Goal: Information Seeking & Learning: Learn about a topic

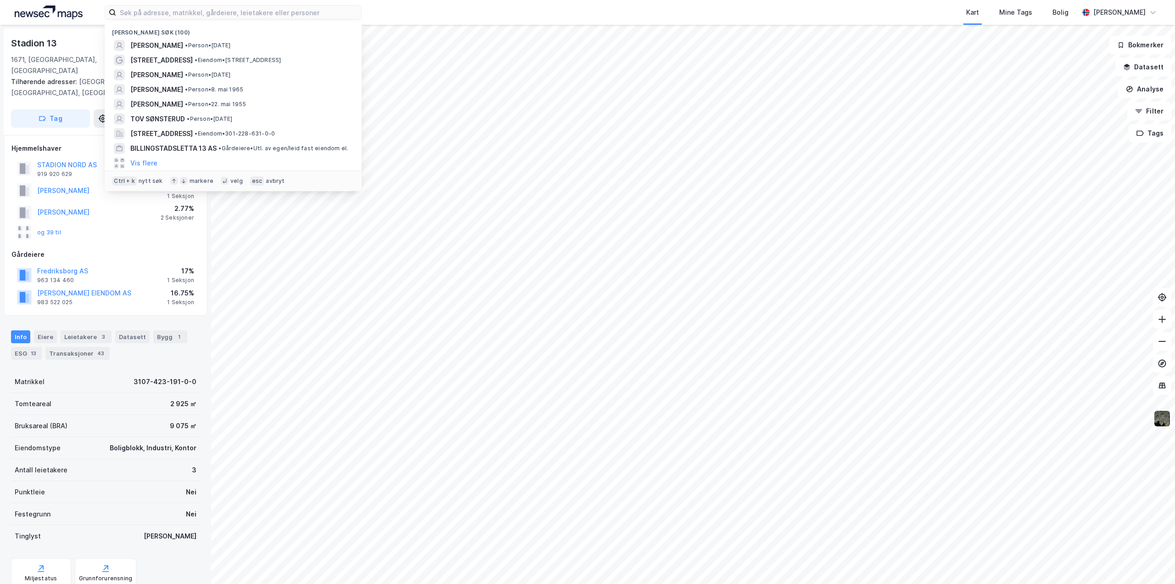
click at [194, 12] on input at bounding box center [238, 13] width 245 height 14
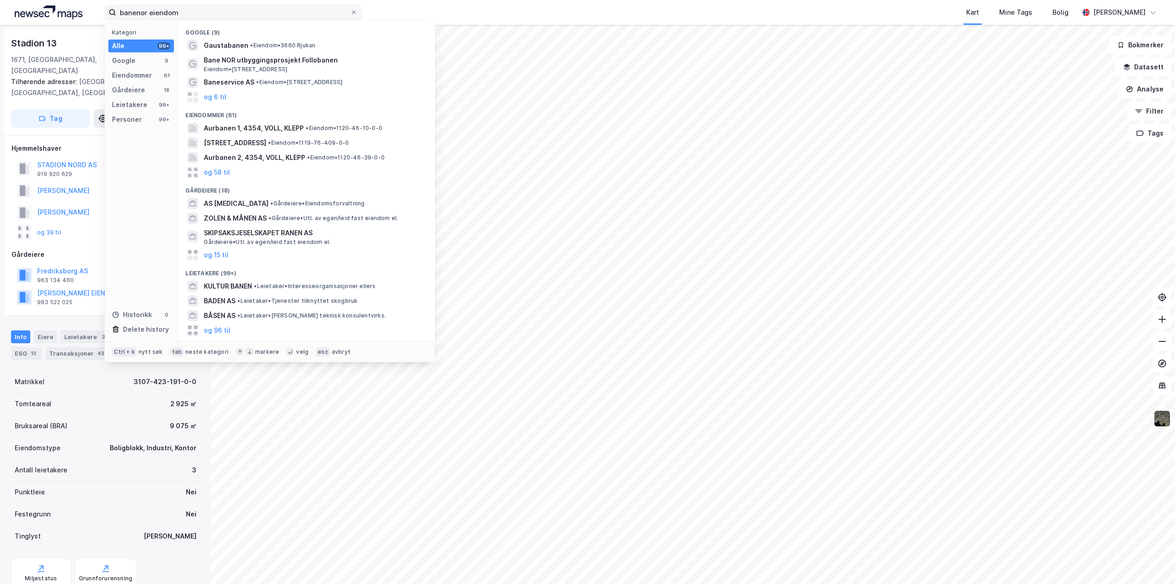
type input "banenor eiendom"
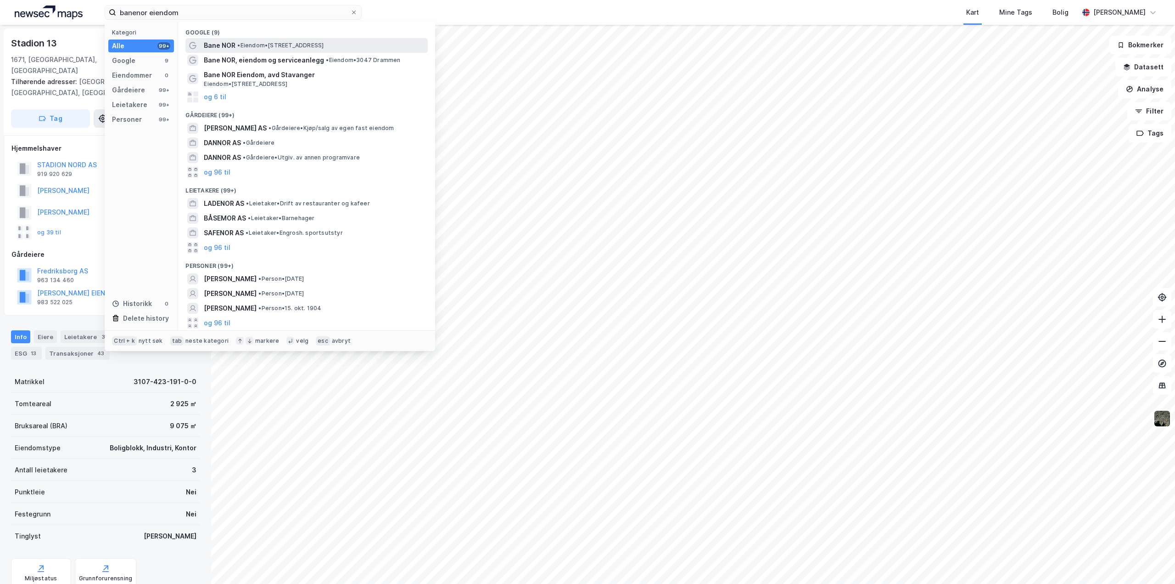
click at [222, 45] on span "Bane NOR" at bounding box center [220, 45] width 32 height 11
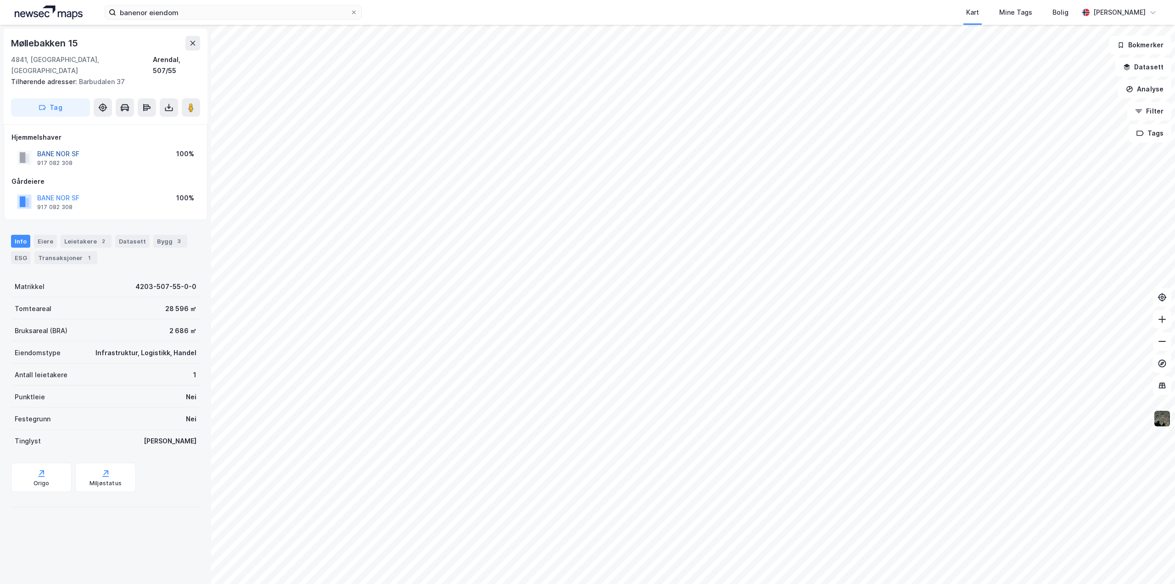
click at [0, 0] on button "BANE NOR SF" at bounding box center [0, 0] width 0 height 0
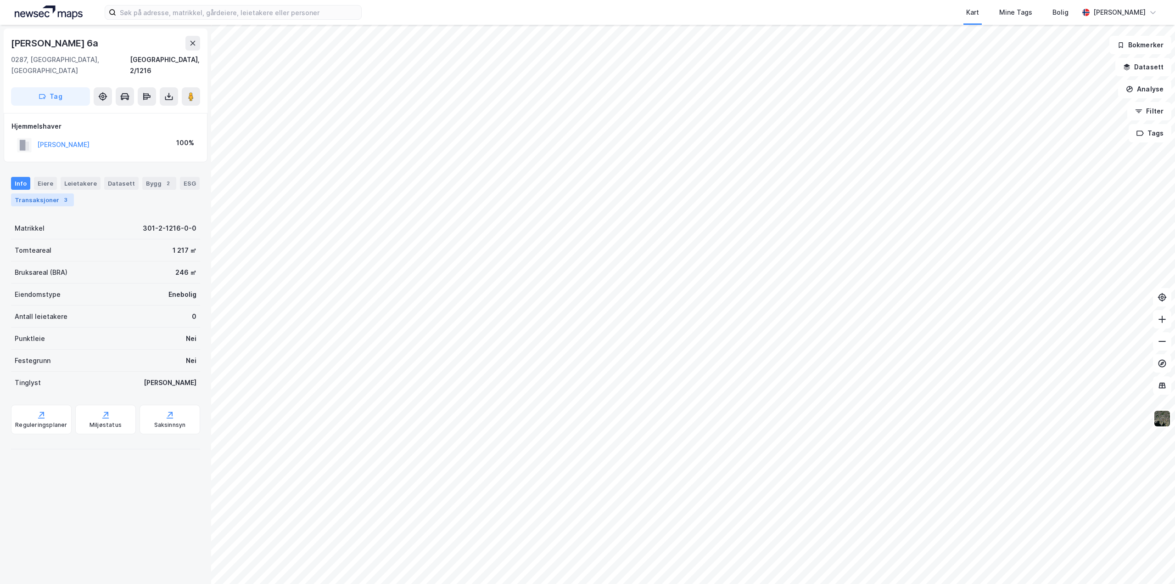
click at [41, 193] on div "Transaksjoner 3" at bounding box center [42, 199] width 63 height 13
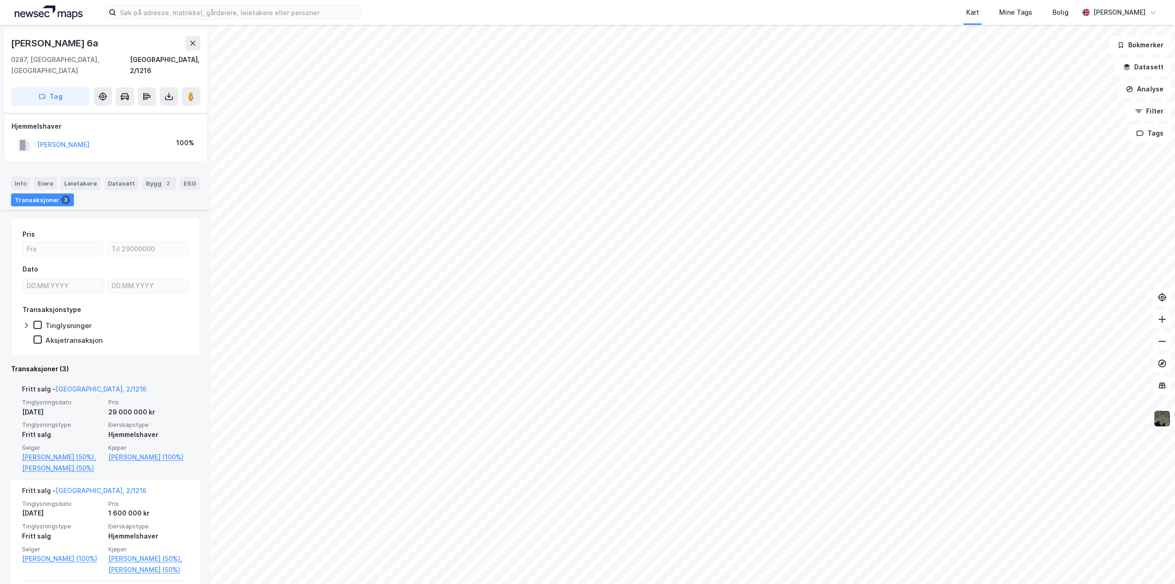
scroll to position [120, 0]
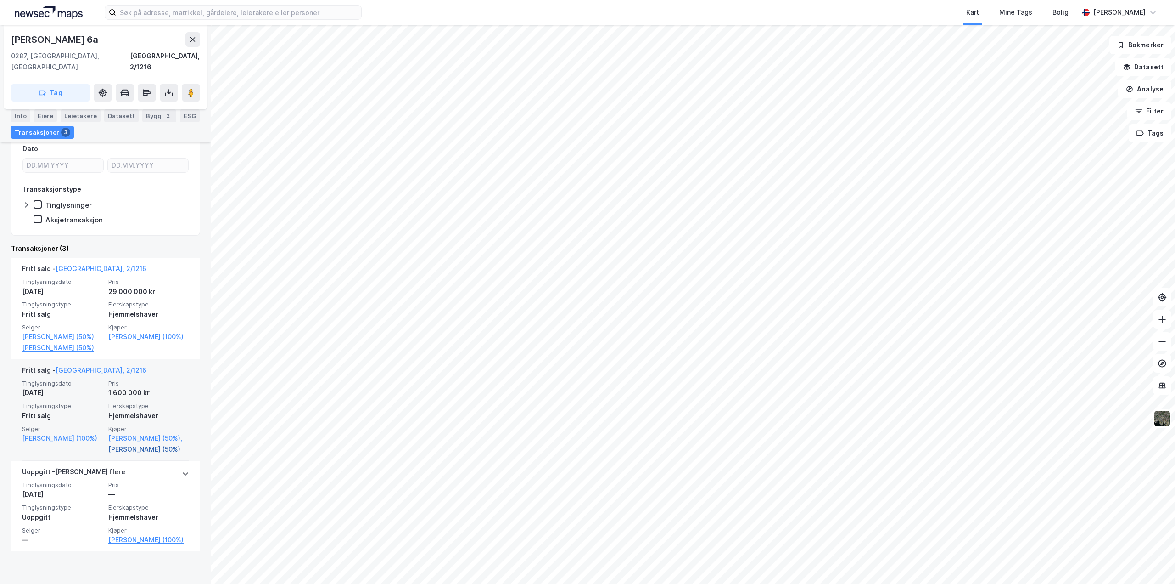
click at [120, 455] on link "[PERSON_NAME] (50%)" at bounding box center [148, 449] width 81 height 11
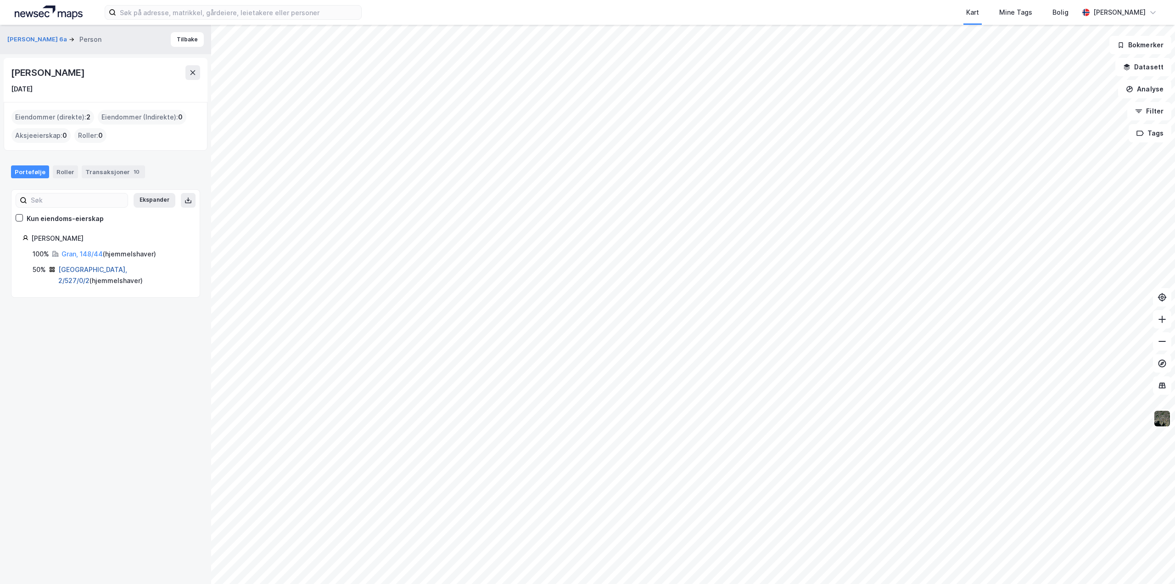
click at [83, 265] on link "[GEOGRAPHIC_DATA], 2/527/0/2" at bounding box center [92, 274] width 69 height 19
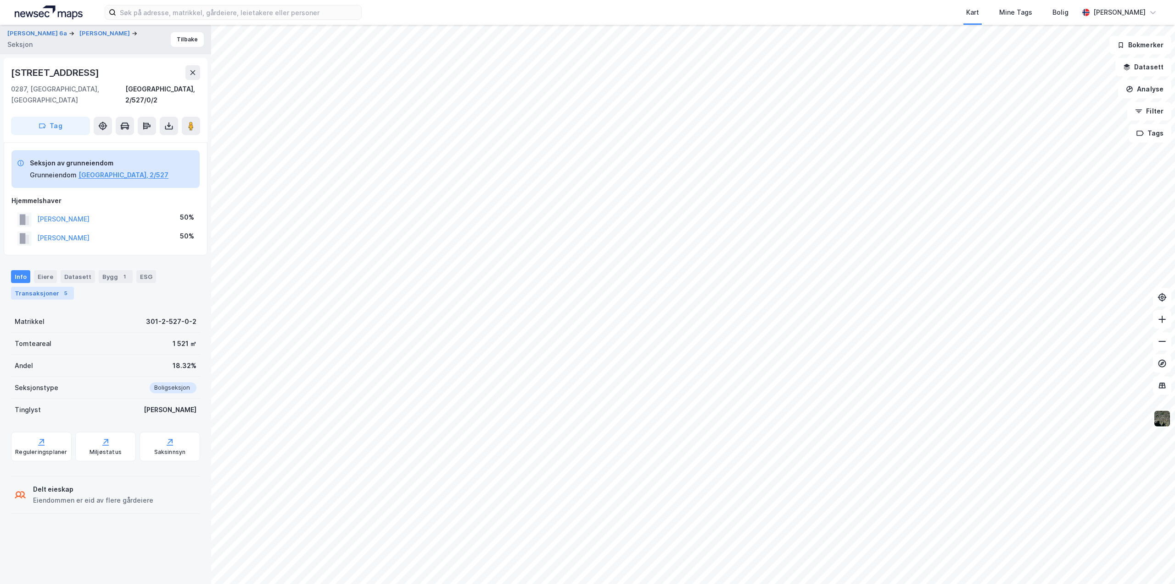
click at [46, 287] on div "Transaksjoner 5" at bounding box center [42, 293] width 63 height 13
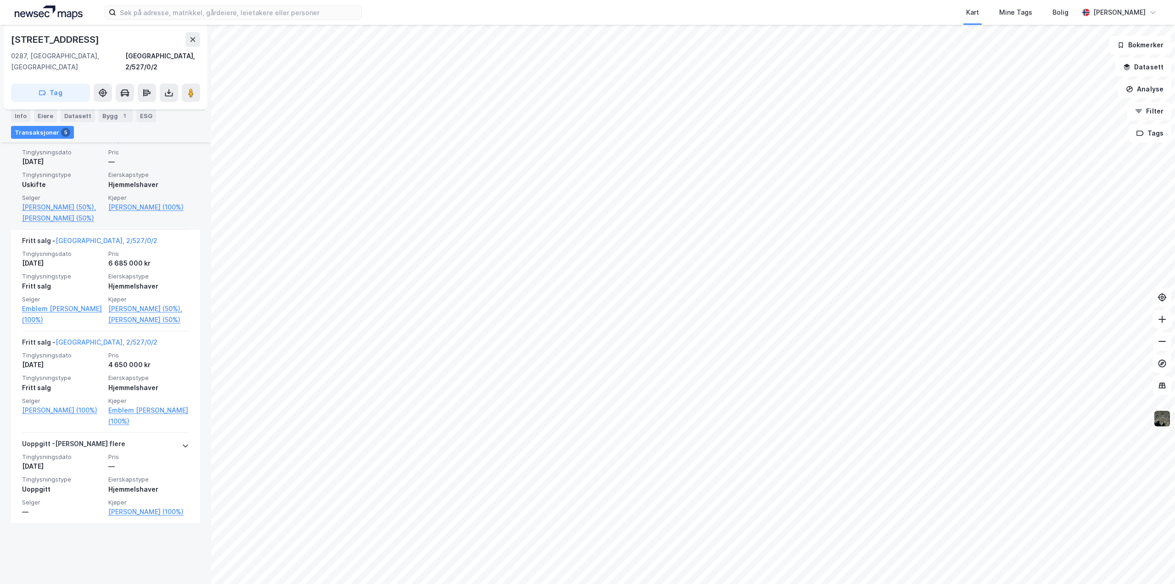
scroll to position [450, 0]
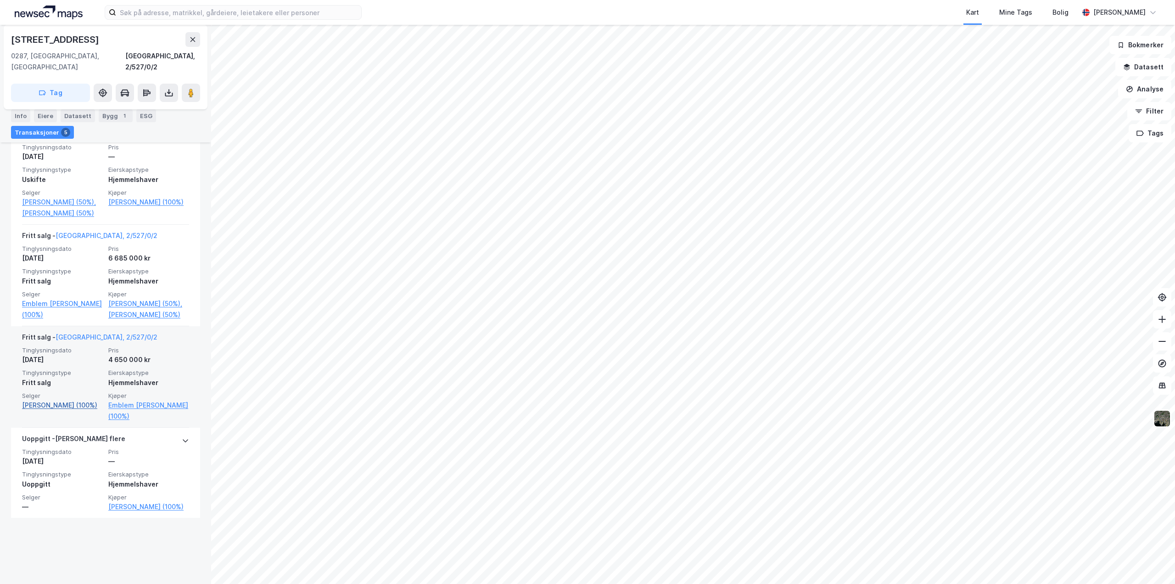
click at [57, 410] on link "[PERSON_NAME] (100%)" at bounding box center [62, 404] width 81 height 11
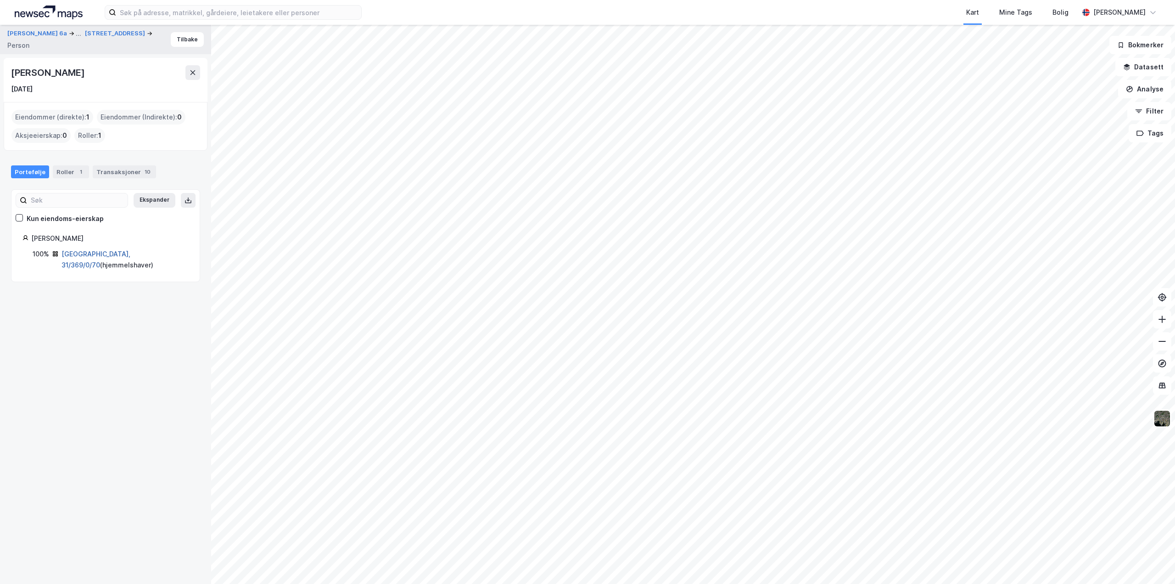
click at [101, 253] on link "[GEOGRAPHIC_DATA], 31/369/0/70" at bounding box center [96, 259] width 69 height 19
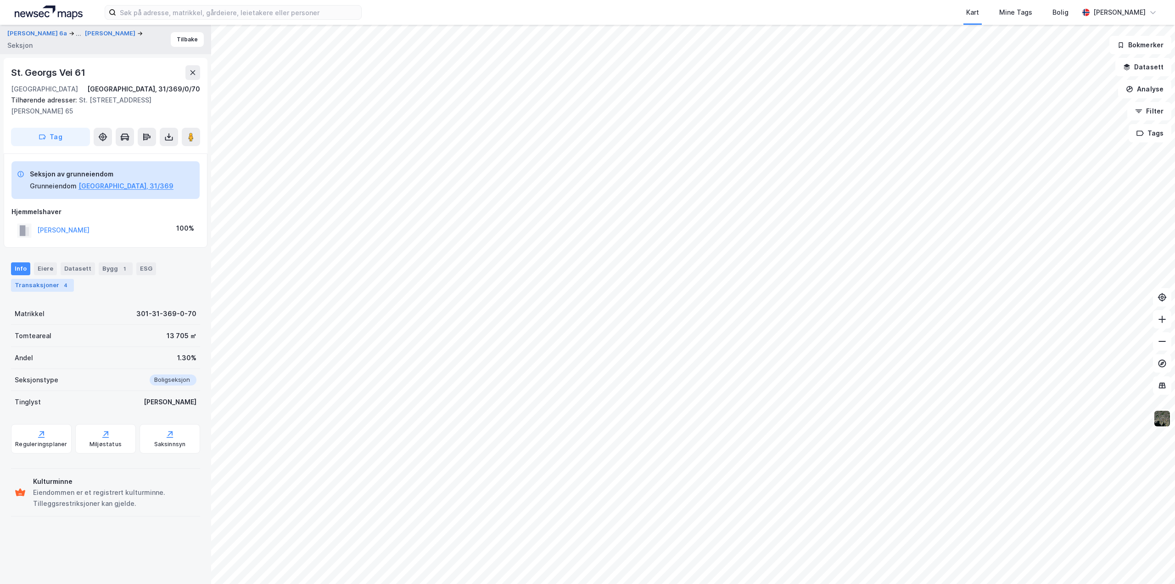
click at [47, 279] on div "Transaksjoner 4" at bounding box center [42, 285] width 63 height 13
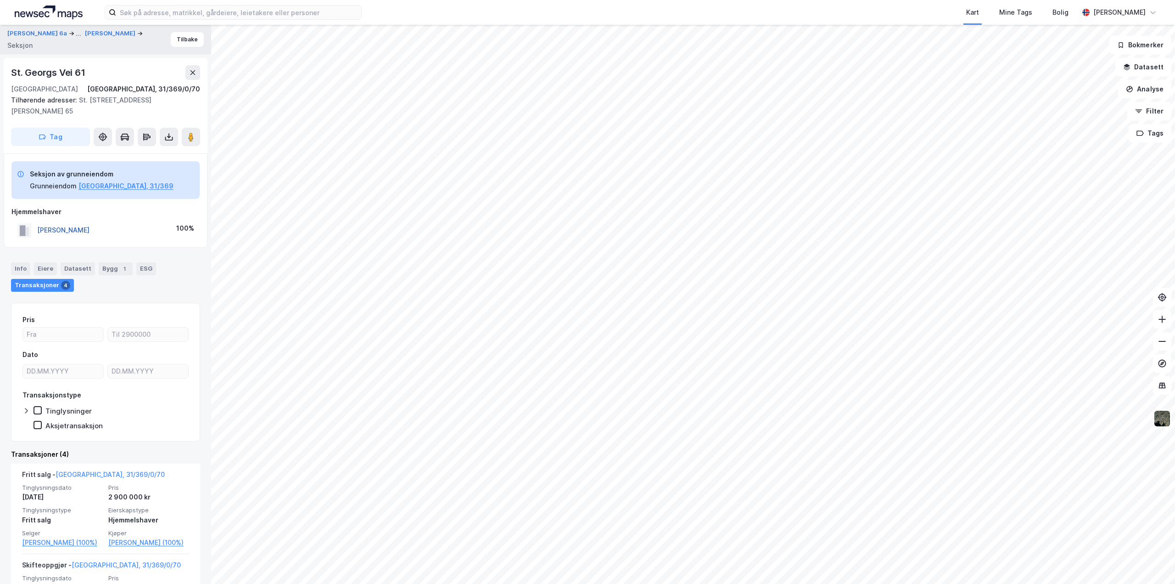
click at [0, 0] on button "[PERSON_NAME]" at bounding box center [0, 0] width 0 height 0
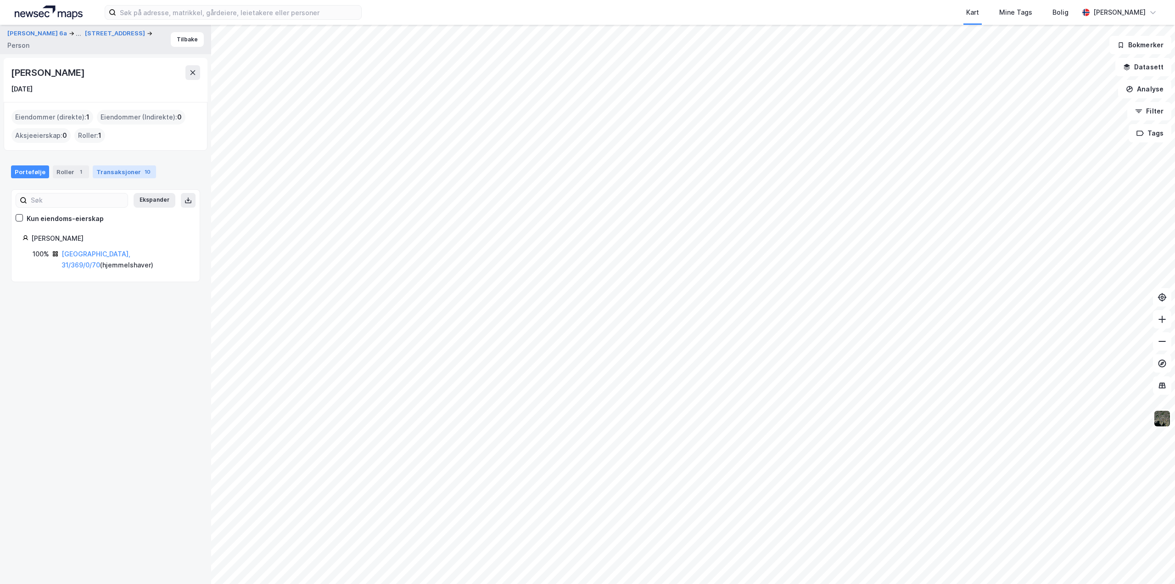
click at [104, 177] on div "Transaksjoner 10" at bounding box center [124, 171] width 63 height 13
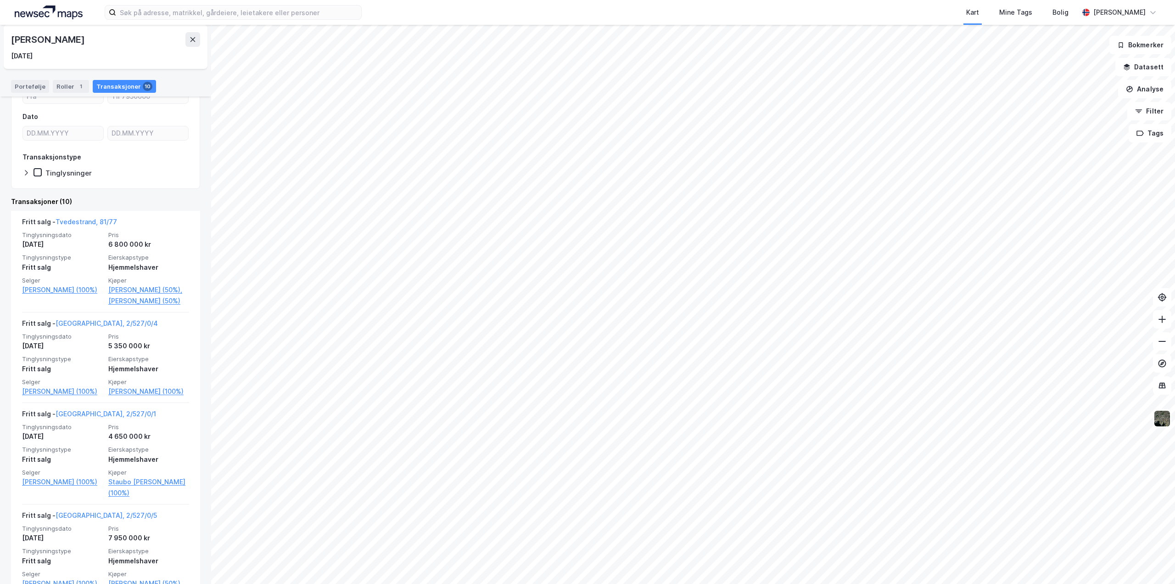
scroll to position [184, 0]
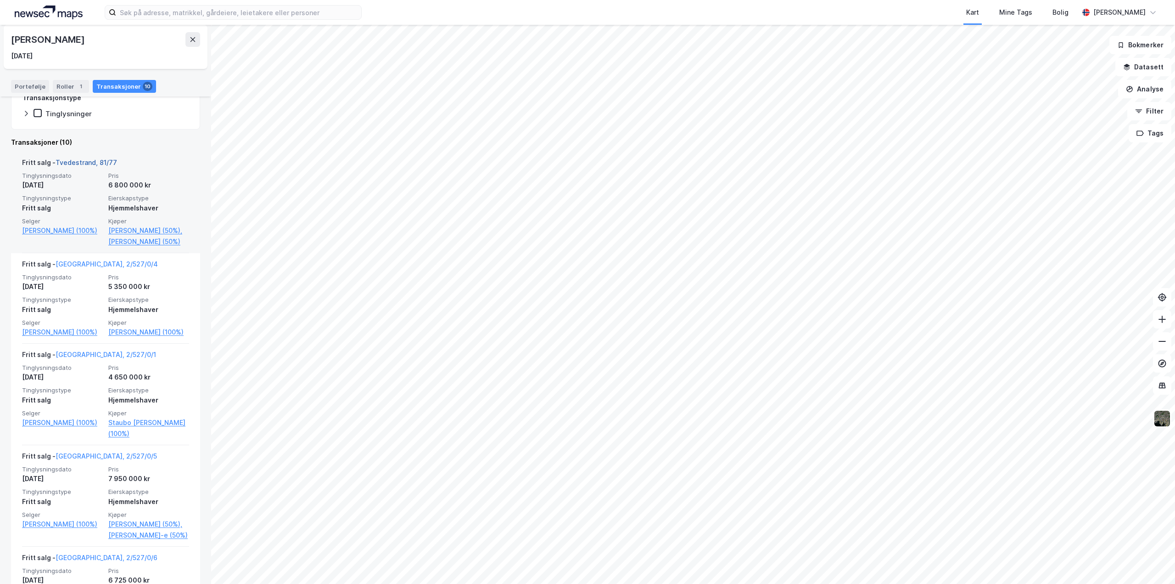
click at [88, 158] on link "Tvedestrand, 81/77" at bounding box center [87, 162] width 62 height 8
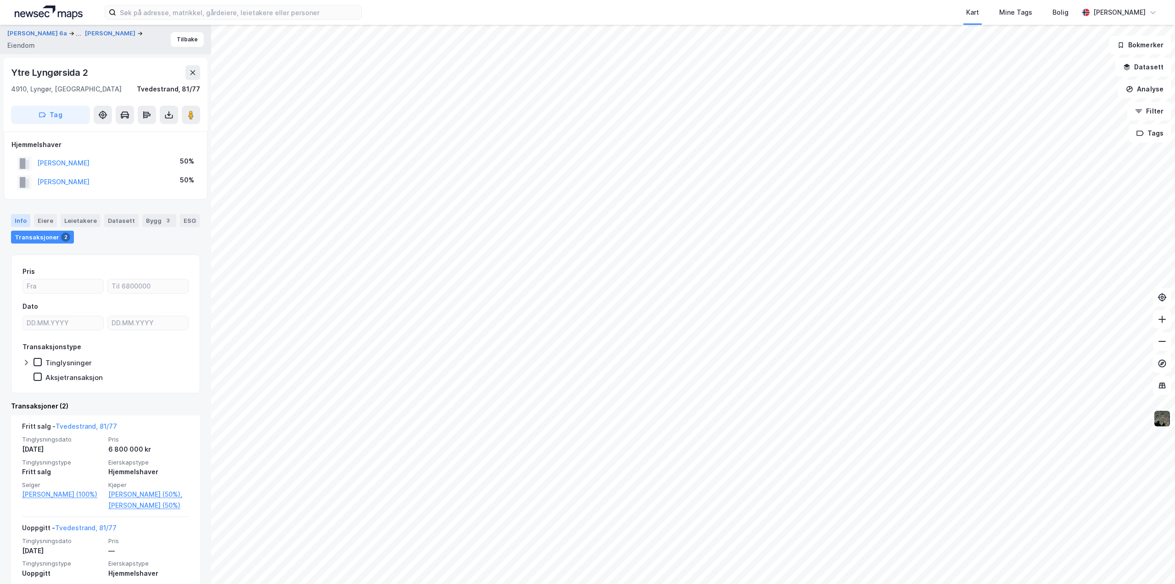
click at [28, 219] on div "Info" at bounding box center [20, 220] width 19 height 13
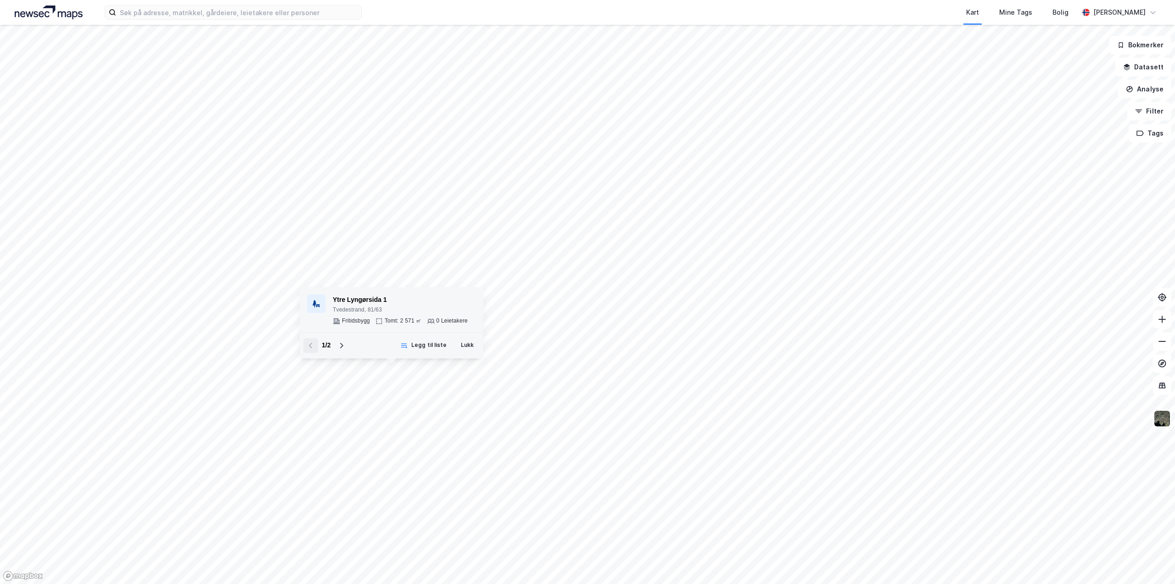
click at [371, 303] on div "Ytre Lyngørsida 1" at bounding box center [400, 299] width 135 height 11
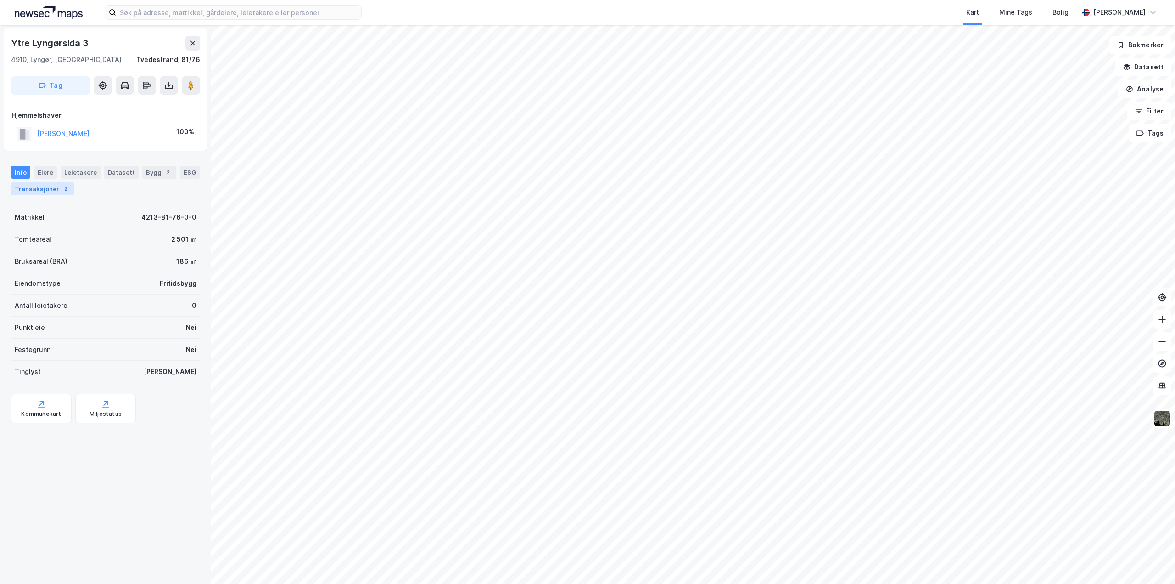
click at [28, 194] on div "Transaksjoner 2" at bounding box center [42, 188] width 63 height 13
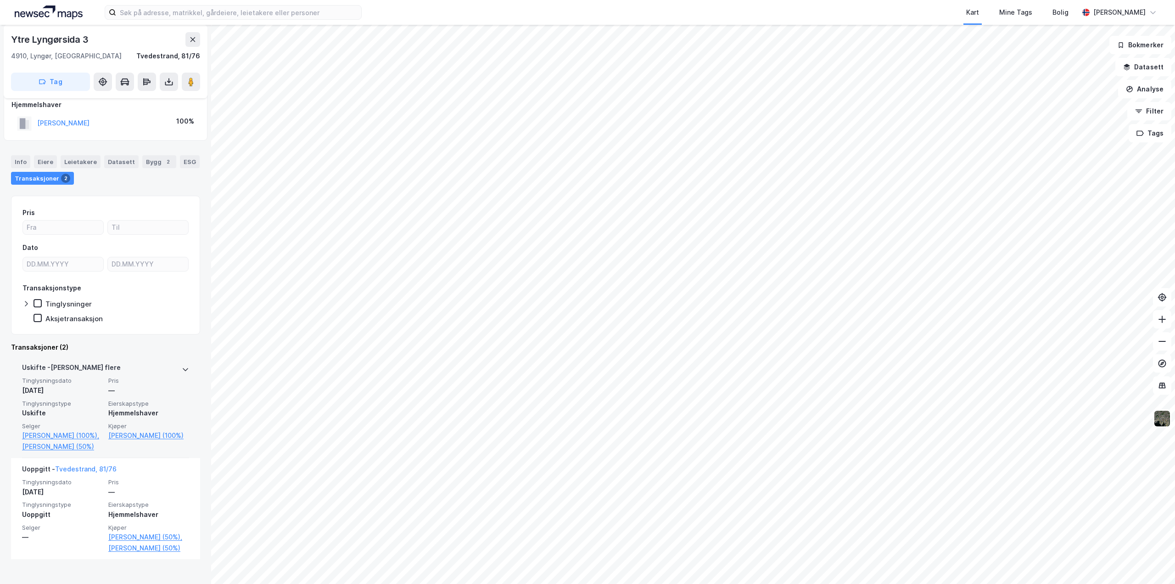
scroll to position [19, 0]
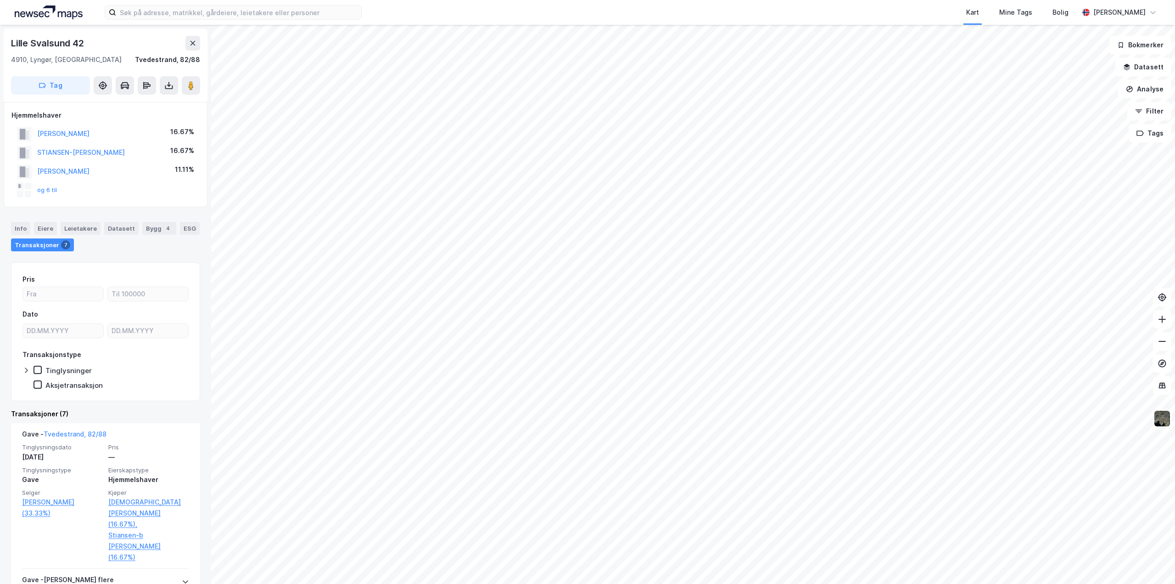
click at [625, 15] on div "Kart Mine Tags Bolig [PERSON_NAME] Lille Svalsund 42 4910, Lyngør, Agder Tvedes…" at bounding box center [587, 292] width 1175 height 584
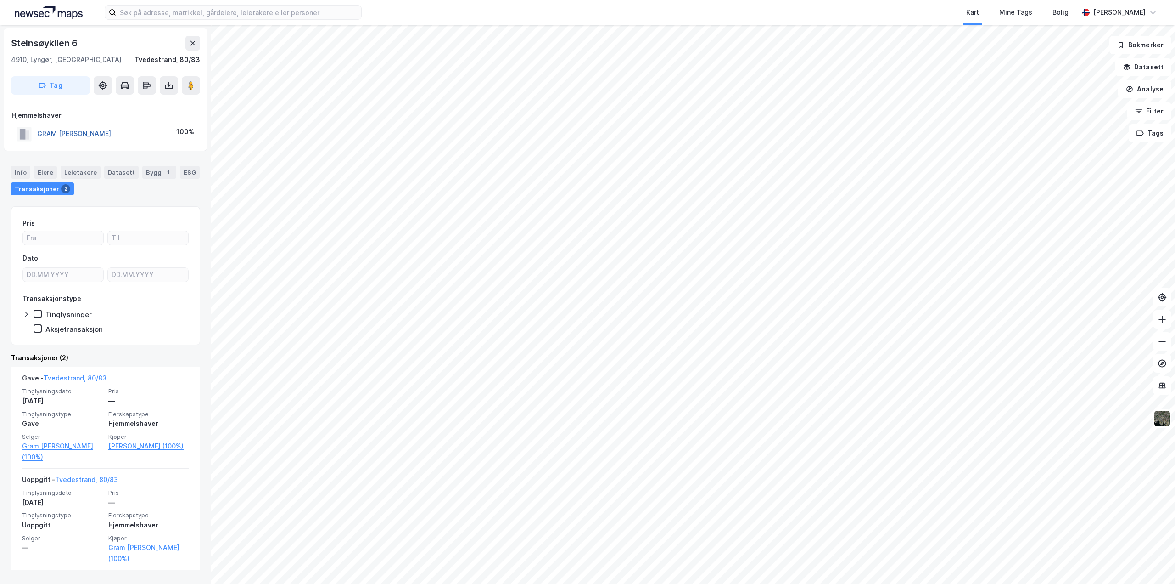
click at [0, 0] on button "GRAM [PERSON_NAME]" at bounding box center [0, 0] width 0 height 0
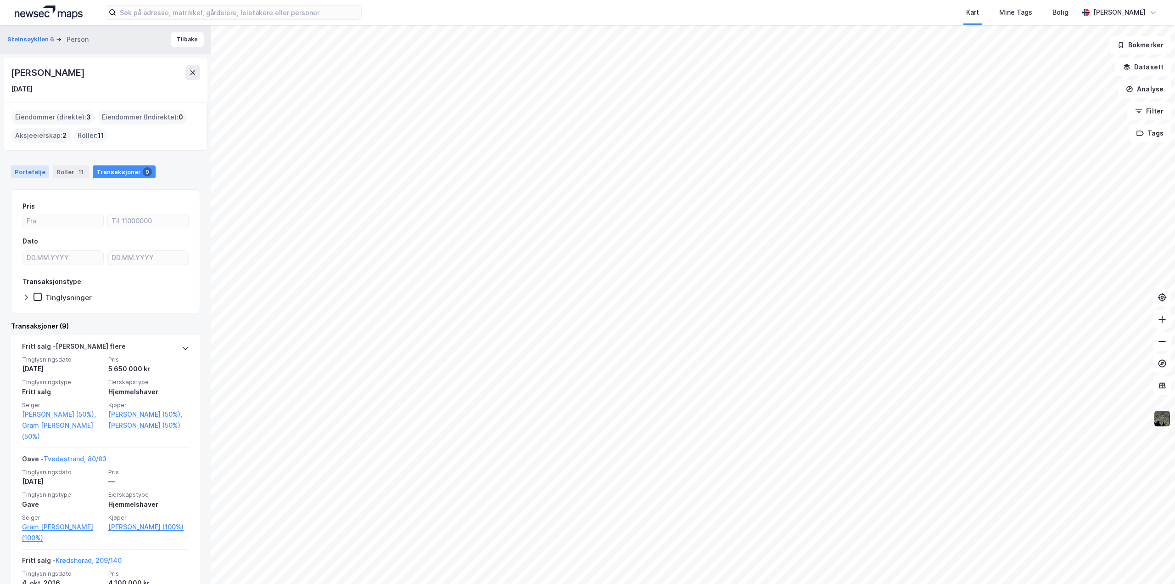
click at [31, 170] on div "Portefølje" at bounding box center [30, 171] width 38 height 13
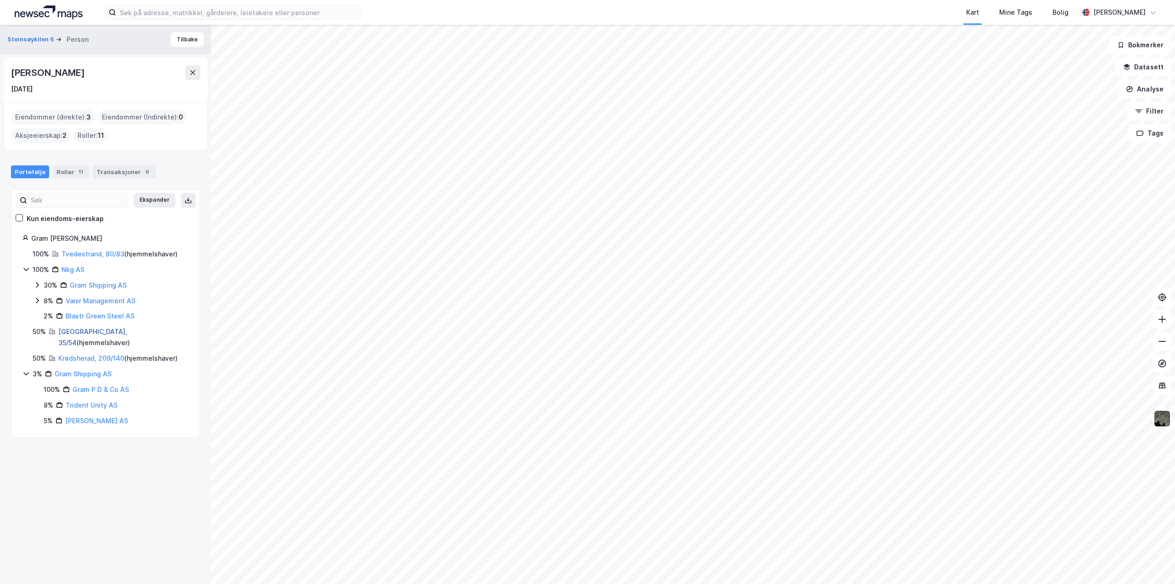
click at [79, 330] on link "[GEOGRAPHIC_DATA], 35/54" at bounding box center [92, 336] width 69 height 19
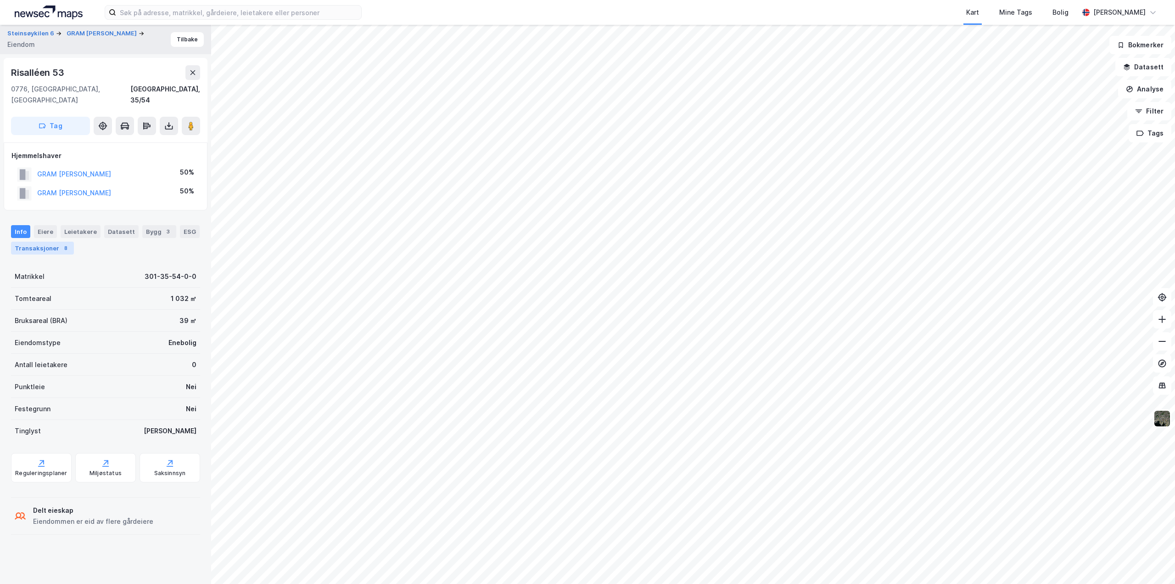
click at [56, 242] on div "Transaksjoner 8" at bounding box center [42, 248] width 63 height 13
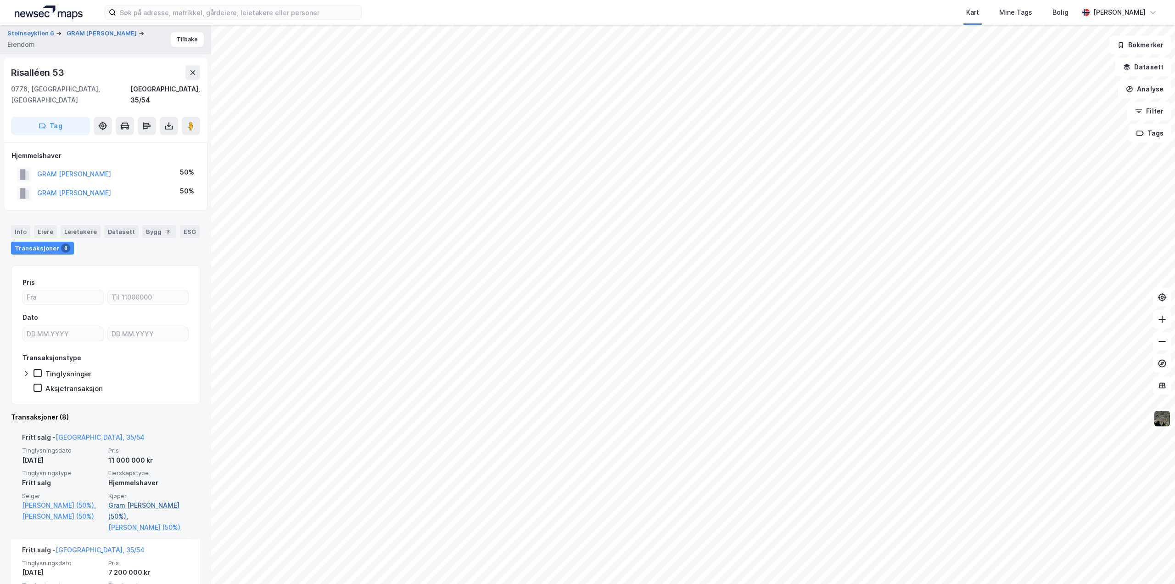
click at [128, 500] on link "Gram [PERSON_NAME] (50%)," at bounding box center [148, 511] width 81 height 22
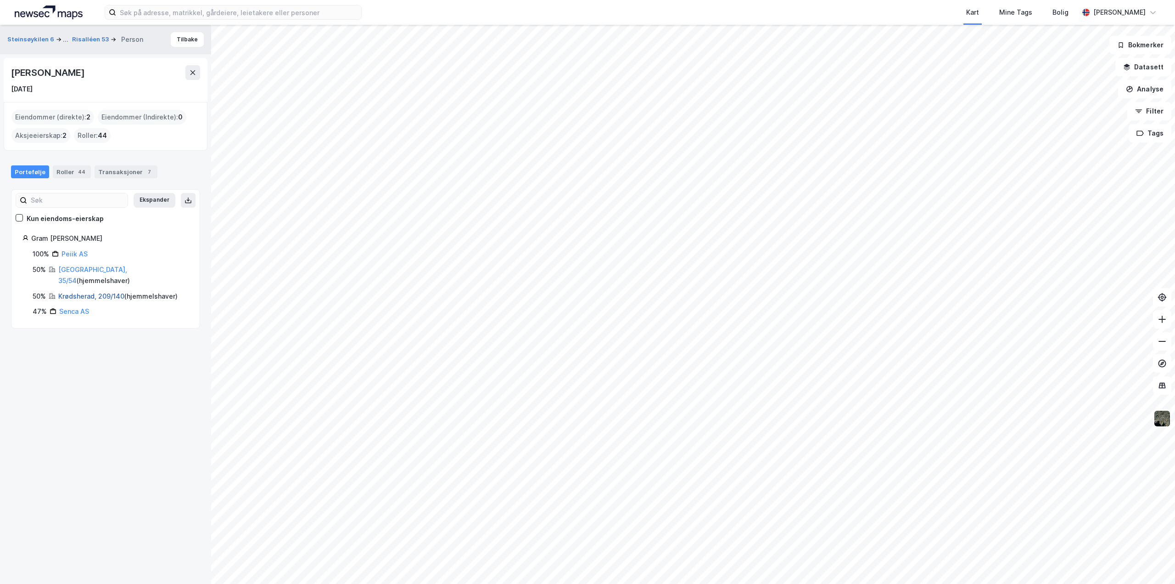
click at [77, 292] on link "Krødsherad, 209/140" at bounding box center [91, 296] width 66 height 8
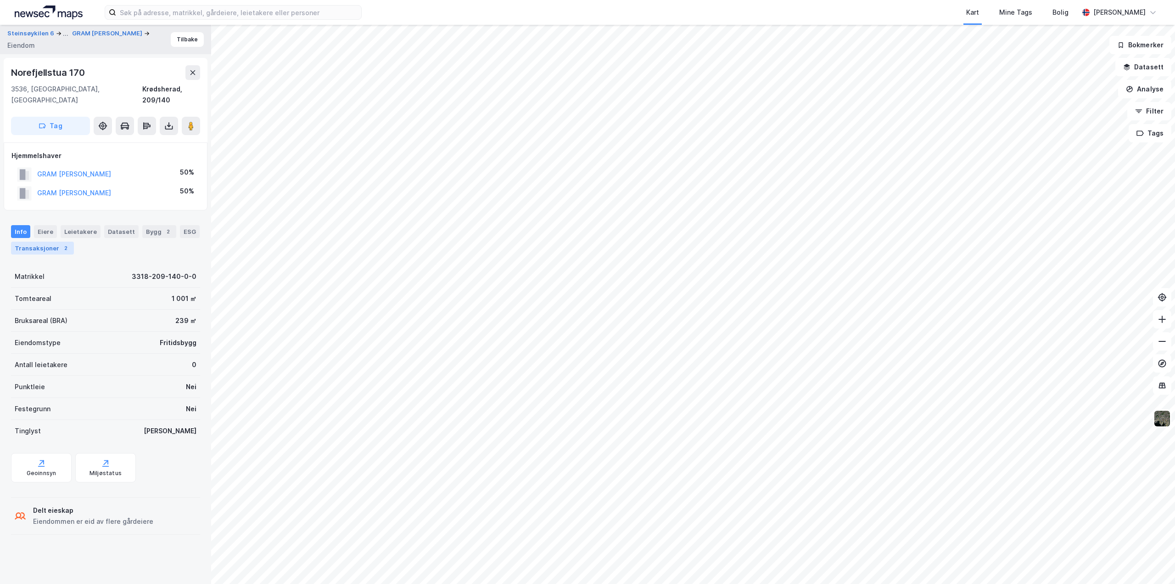
click at [31, 242] on div "Transaksjoner 2" at bounding box center [42, 248] width 63 height 13
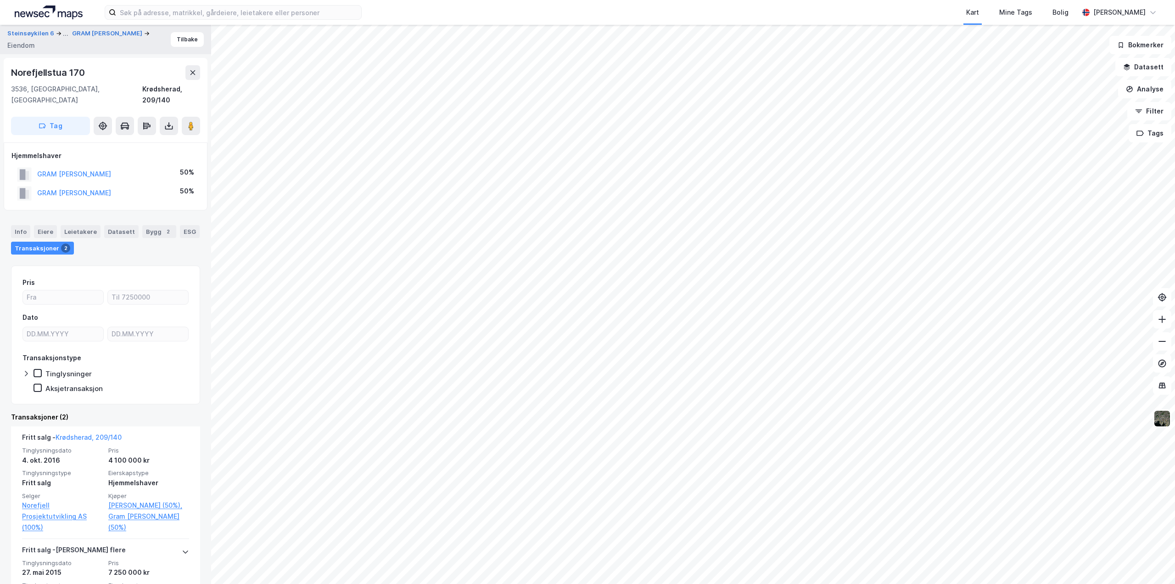
click at [925, 1] on div "Kart Mine Tags Bolig [PERSON_NAME] 6 ... GRAM [PERSON_NAME] 170 3536, [GEOGRAPH…" at bounding box center [587, 292] width 1175 height 584
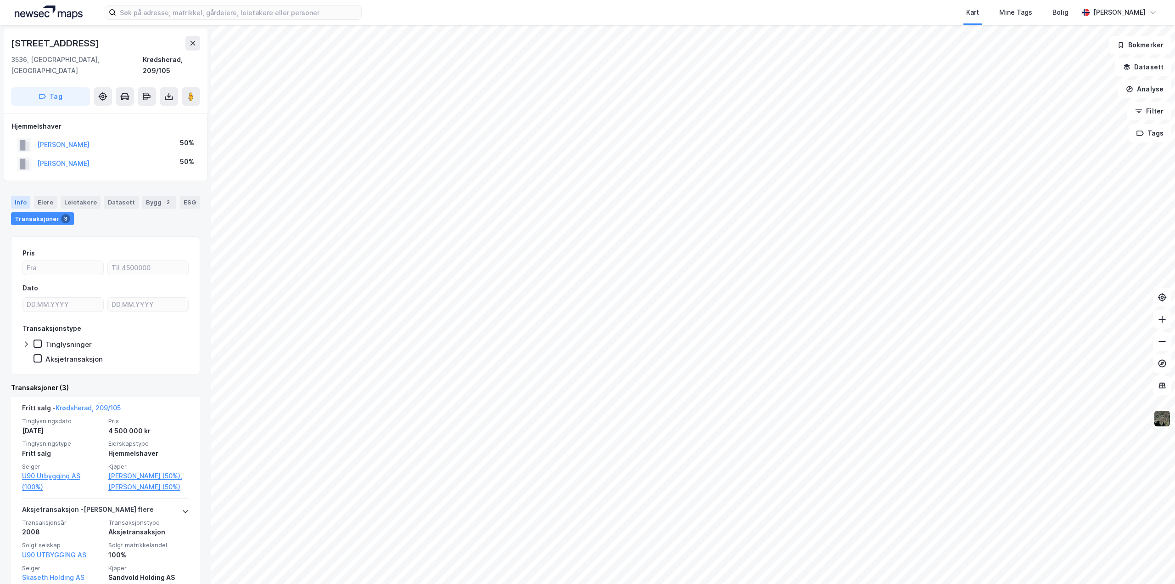
click at [18, 196] on div "Info" at bounding box center [20, 202] width 19 height 13
